Goal: Find specific page/section: Find specific page/section

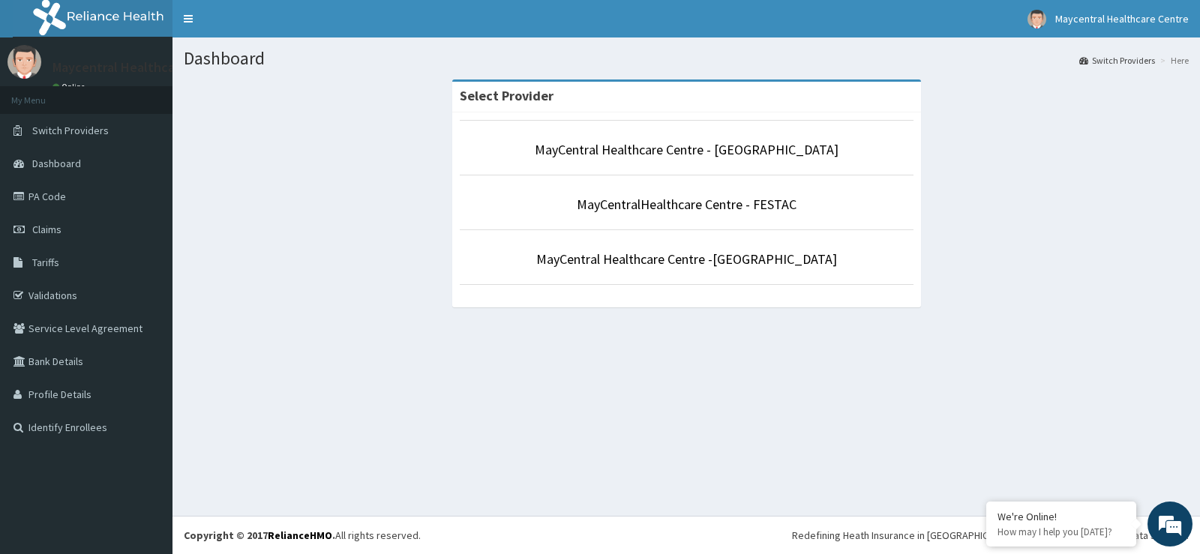
click at [662, 137] on li "MayCentral Healthcare Centre - [GEOGRAPHIC_DATA]" at bounding box center [687, 148] width 454 height 56
click at [680, 150] on link "MayCentral Healthcare Centre - [GEOGRAPHIC_DATA]" at bounding box center [687, 149] width 304 height 17
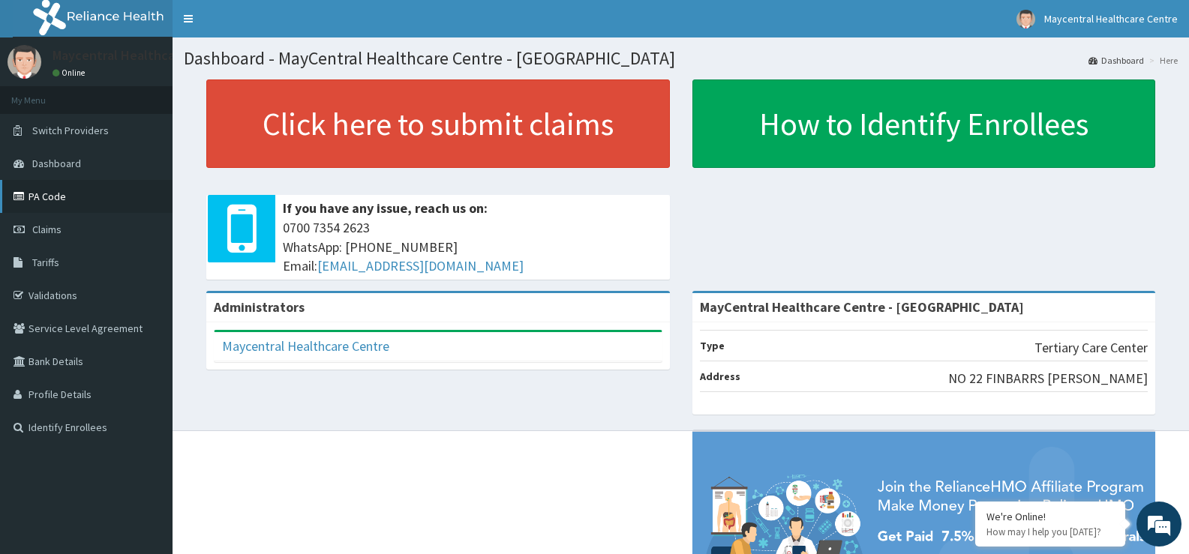
click at [65, 196] on link "PA Code" at bounding box center [86, 196] width 173 height 33
